Goal: Task Accomplishment & Management: Use online tool/utility

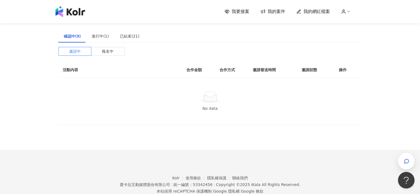
click at [325, 12] on span "我的網紅檔案" at bounding box center [316, 12] width 26 height 6
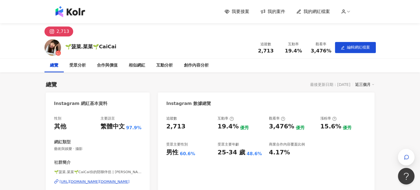
click at [271, 10] on span "我的案件" at bounding box center [276, 12] width 18 height 6
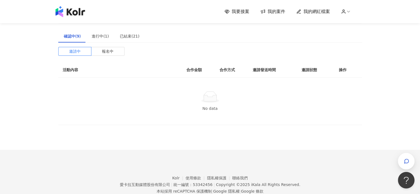
click at [237, 10] on span "我要接案" at bounding box center [240, 12] width 18 height 6
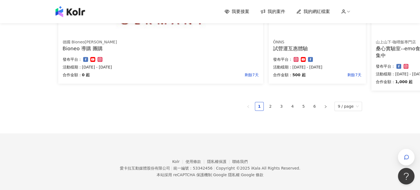
scroll to position [399, 0]
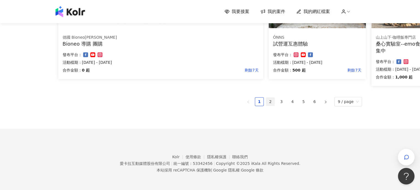
click at [268, 103] on link "2" at bounding box center [270, 101] width 8 height 8
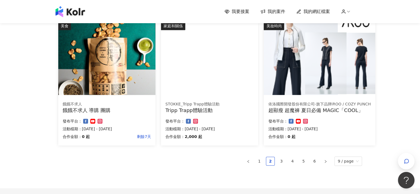
scroll to position [359, 0]
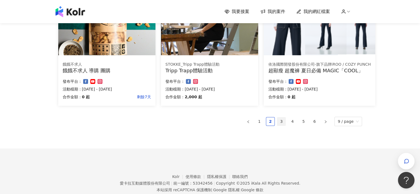
click at [283, 122] on link "3" at bounding box center [281, 121] width 8 height 8
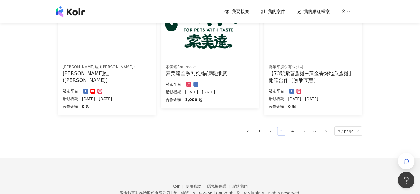
scroll to position [372, 0]
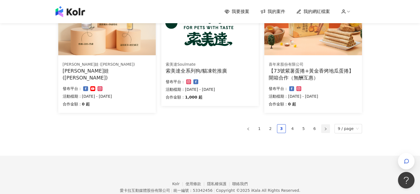
click at [327, 129] on icon "right" at bounding box center [325, 128] width 3 height 3
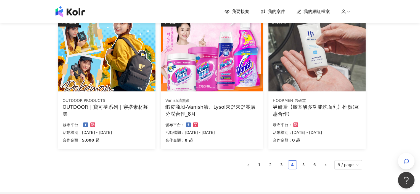
scroll to position [345, 0]
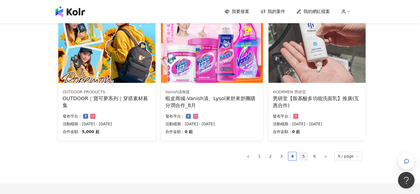
click at [302, 153] on link "5" at bounding box center [303, 156] width 8 height 8
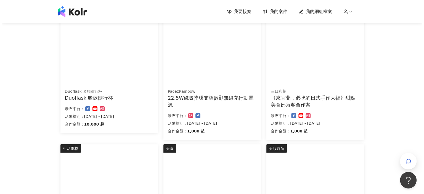
scroll to position [41, 0]
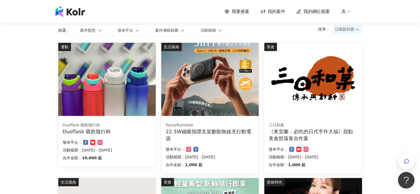
click at [216, 102] on img at bounding box center [209, 79] width 97 height 73
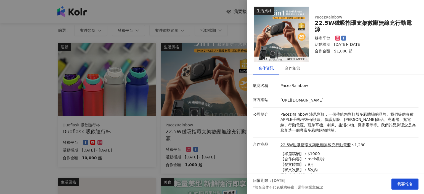
scroll to position [22, 0]
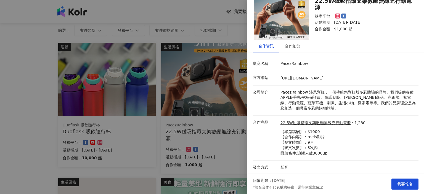
click at [223, 143] on div at bounding box center [212, 97] width 424 height 194
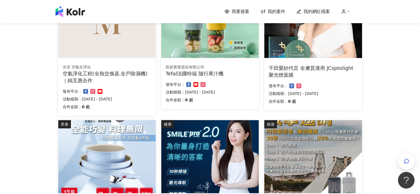
scroll to position [317, 0]
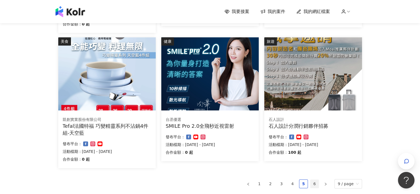
click at [312, 182] on link "6" at bounding box center [314, 184] width 8 height 8
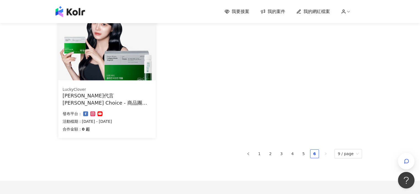
scroll to position [386, 0]
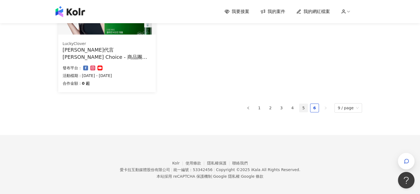
click at [304, 104] on link "5" at bounding box center [303, 108] width 8 height 8
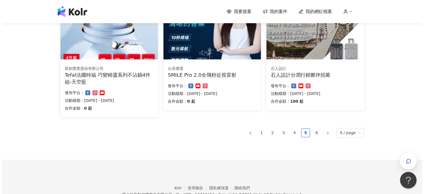
scroll to position [338, 0]
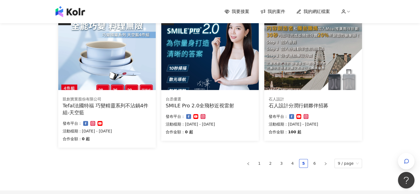
click at [138, 85] on img at bounding box center [106, 53] width 97 height 73
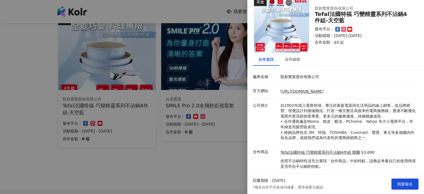
scroll to position [22, 0]
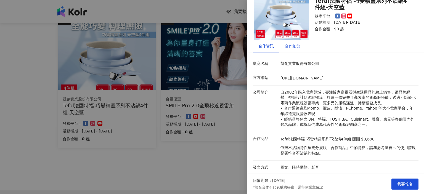
click at [293, 45] on div "合作細節" at bounding box center [292, 46] width 15 height 6
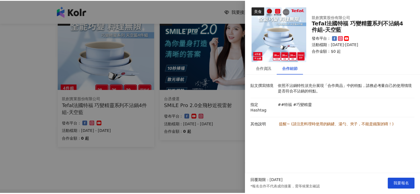
scroll to position [0, 0]
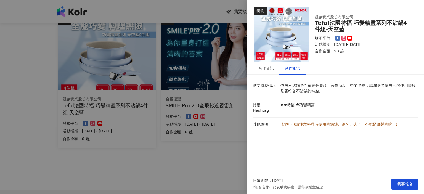
click at [220, 154] on div at bounding box center [212, 97] width 424 height 194
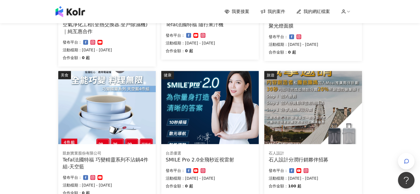
scroll to position [282, 0]
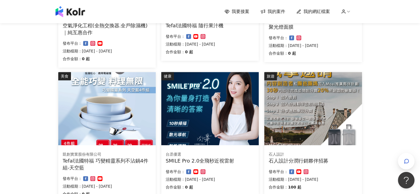
click at [274, 12] on span "我的案件" at bounding box center [276, 12] width 18 height 6
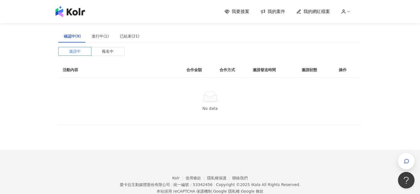
click at [76, 17] on img at bounding box center [70, 11] width 30 height 11
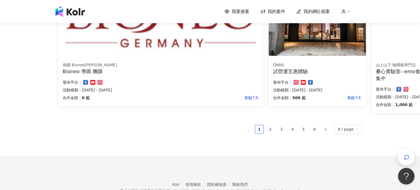
scroll to position [317, 0]
